Goal: Information Seeking & Learning: Stay updated

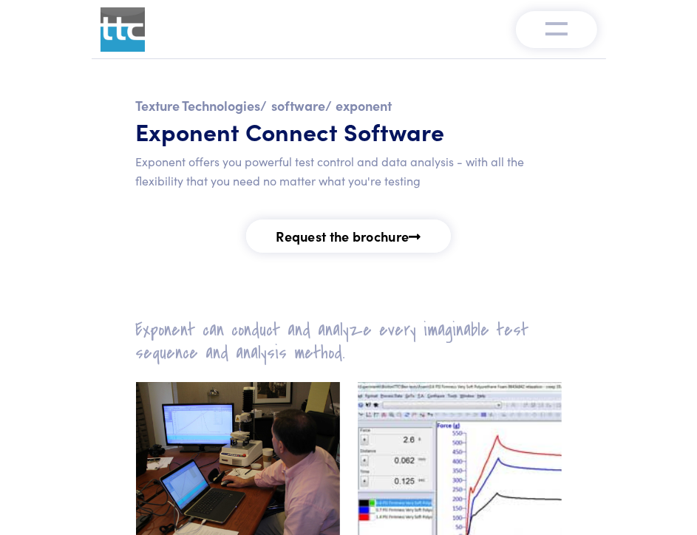
click at [112, 30] on img at bounding box center [123, 29] width 44 height 44
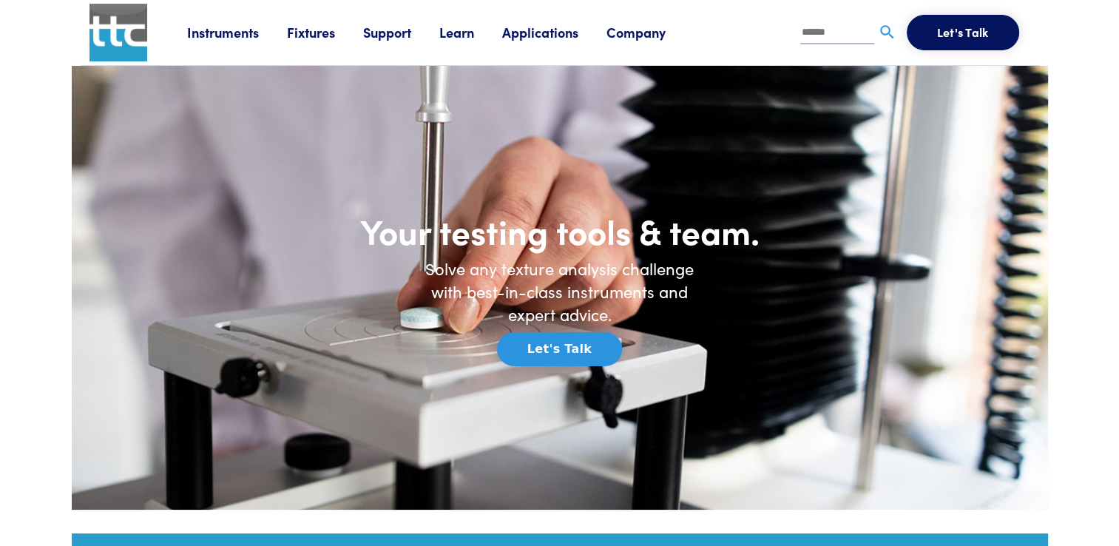
click at [562, 21] on li "Applications Application Studies How to use our products to achieve specific re…" at bounding box center [554, 32] width 104 height 22
click at [555, 39] on link "Applications" at bounding box center [554, 32] width 104 height 18
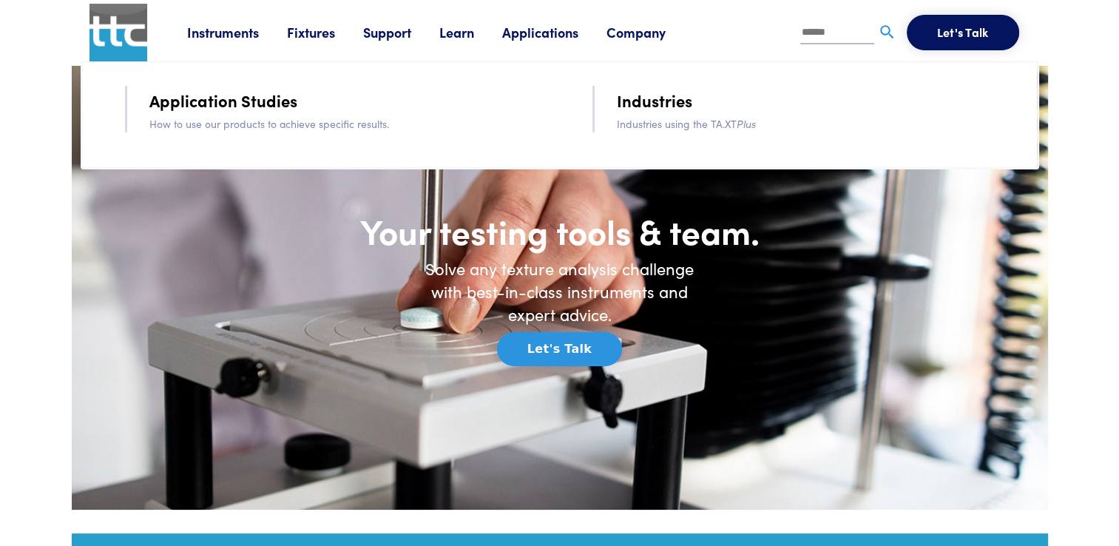
click at [550, 31] on link "Applications" at bounding box center [554, 32] width 104 height 18
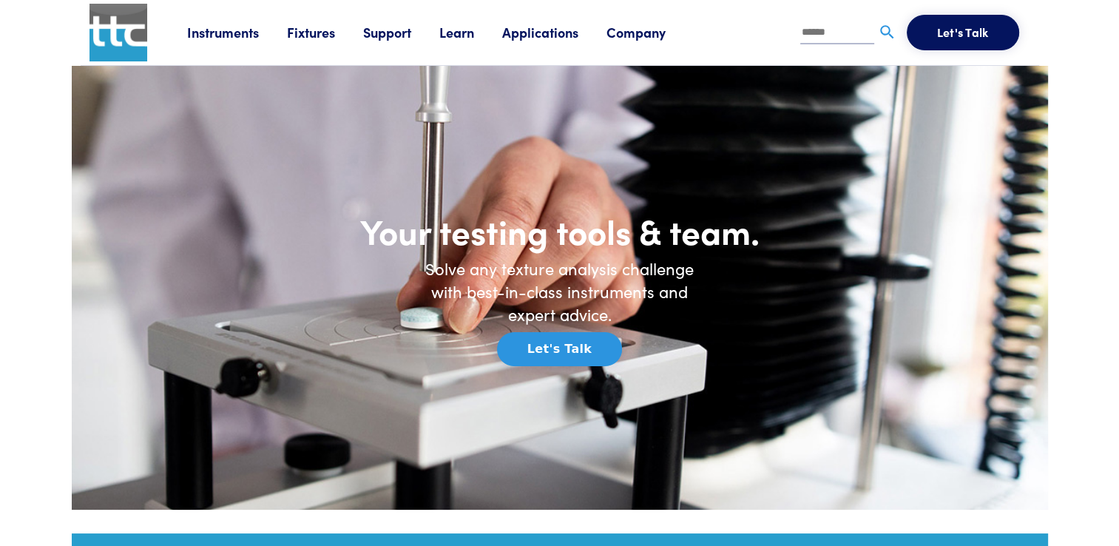
click at [550, 31] on link "Applications" at bounding box center [554, 32] width 104 height 18
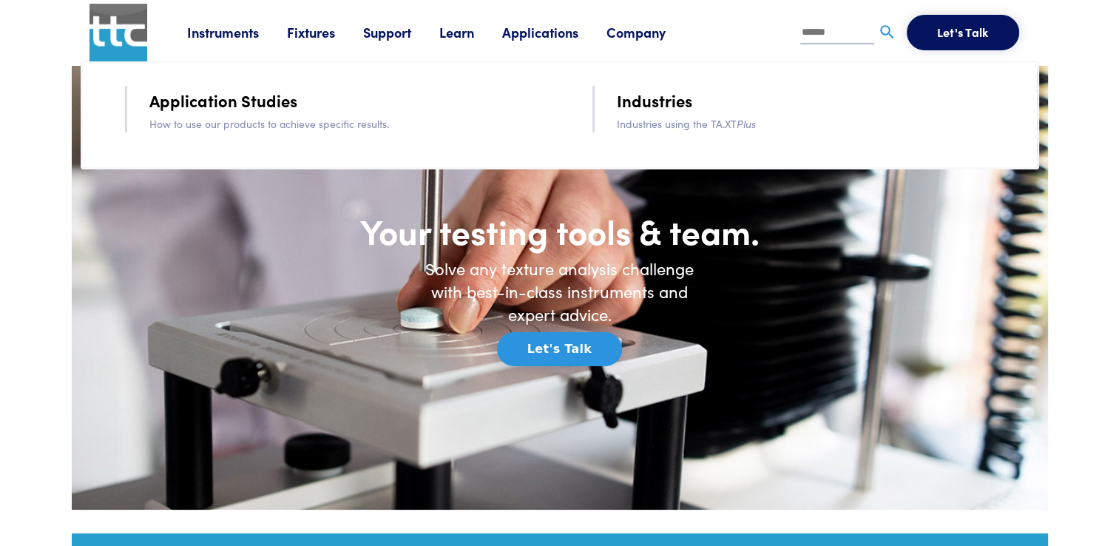
click at [385, 32] on link "Support" at bounding box center [401, 32] width 76 height 18
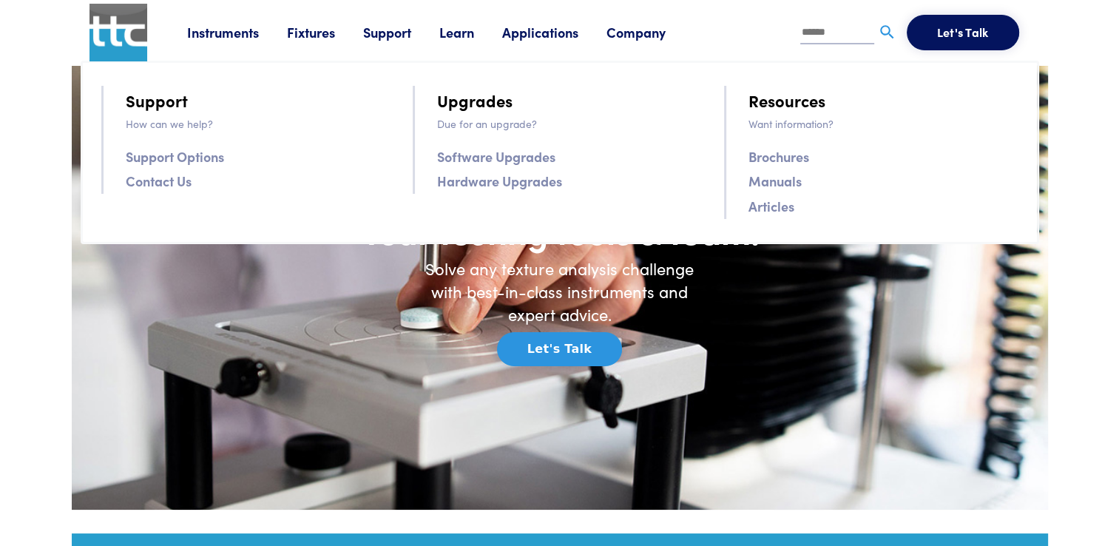
click at [512, 161] on link "Software Upgrades" at bounding box center [496, 156] width 118 height 21
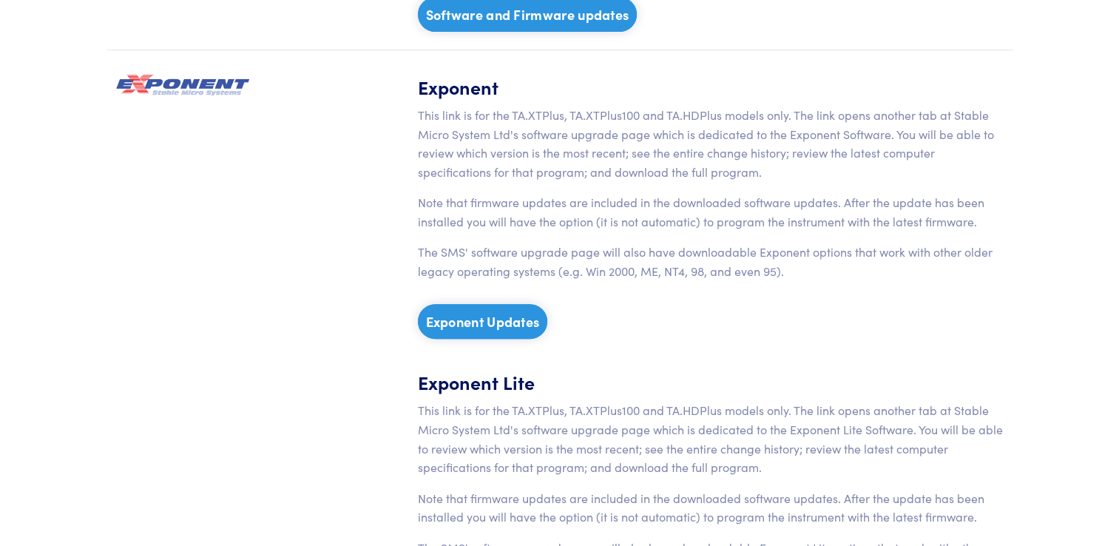
scroll to position [637, 0]
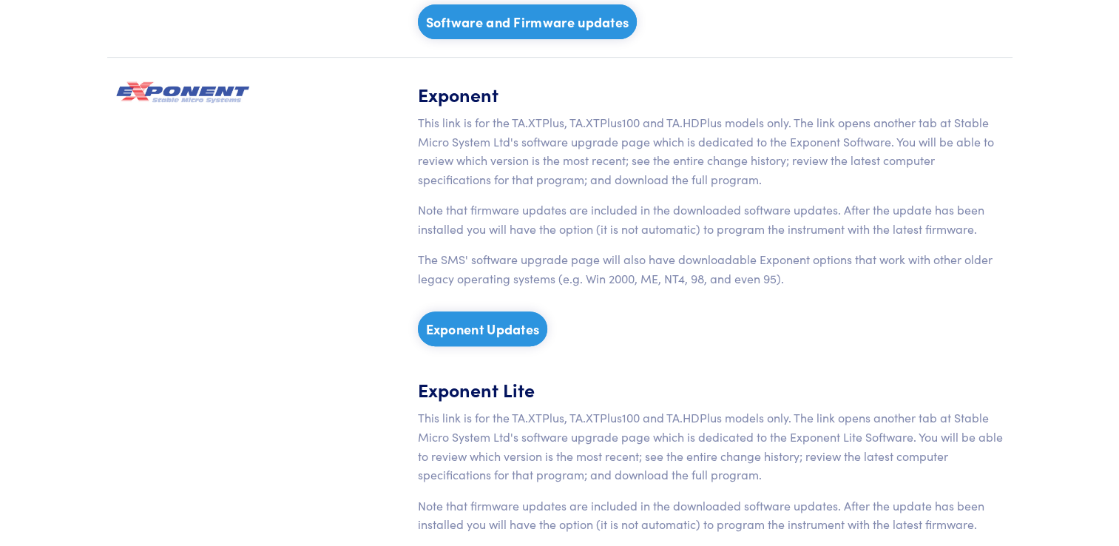
click at [478, 330] on link "Exponent Updates" at bounding box center [483, 328] width 130 height 35
